Goal: Information Seeking & Learning: Learn about a topic

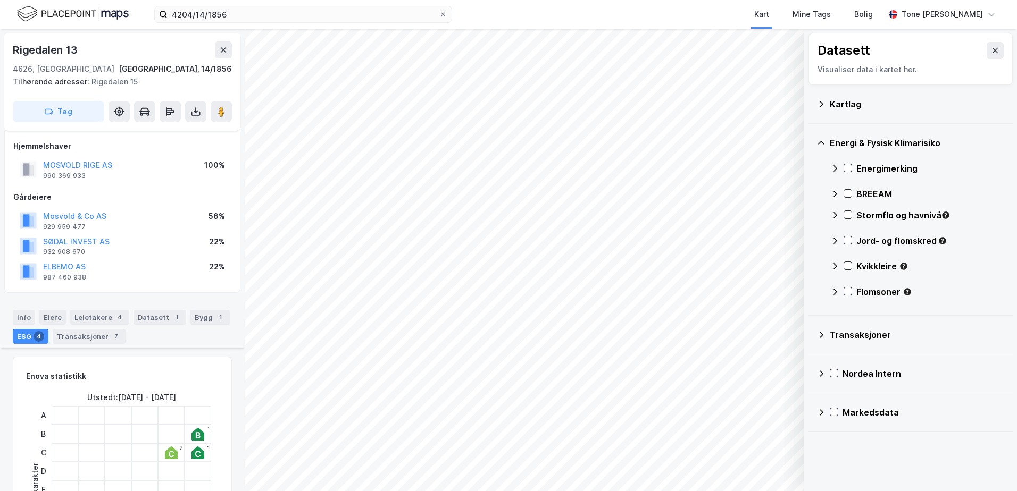
scroll to position [543, 0]
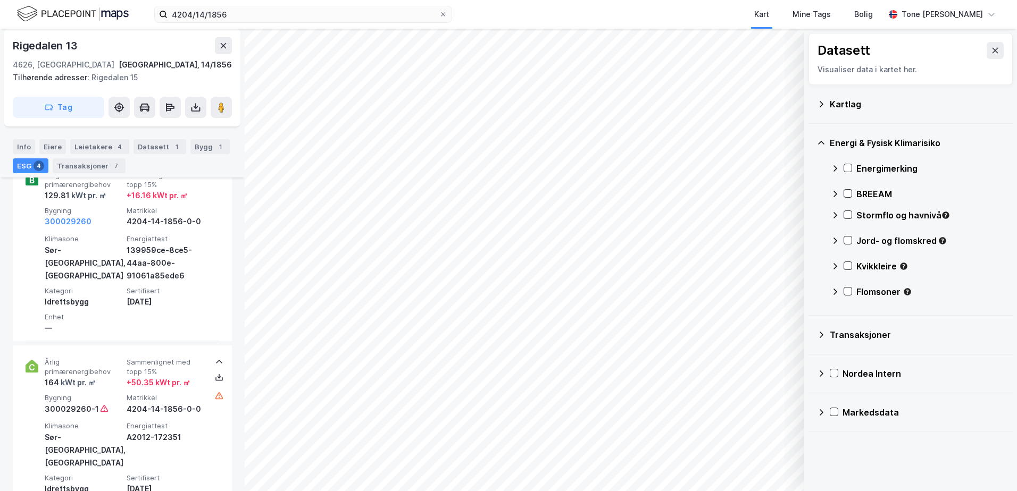
click at [834, 101] on div "Kartlag" at bounding box center [917, 104] width 174 height 13
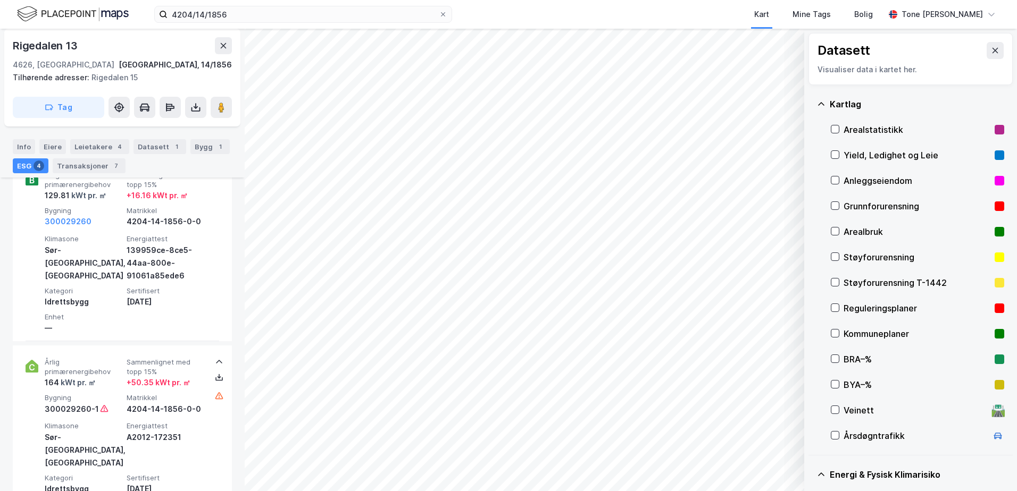
click at [843, 204] on div "Grunnforurensning" at bounding box center [917, 207] width 173 height 26
click at [822, 102] on icon at bounding box center [821, 104] width 9 height 9
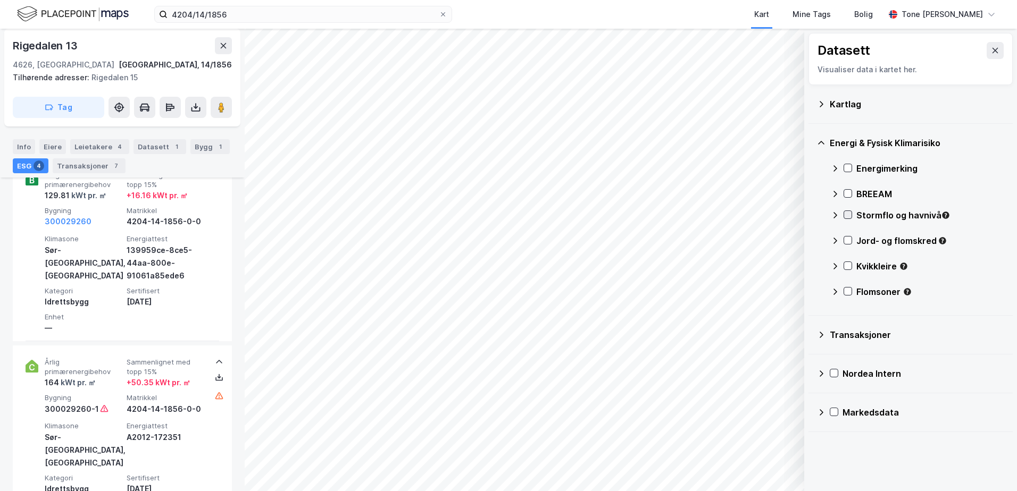
click at [850, 213] on icon at bounding box center [847, 214] width 7 height 7
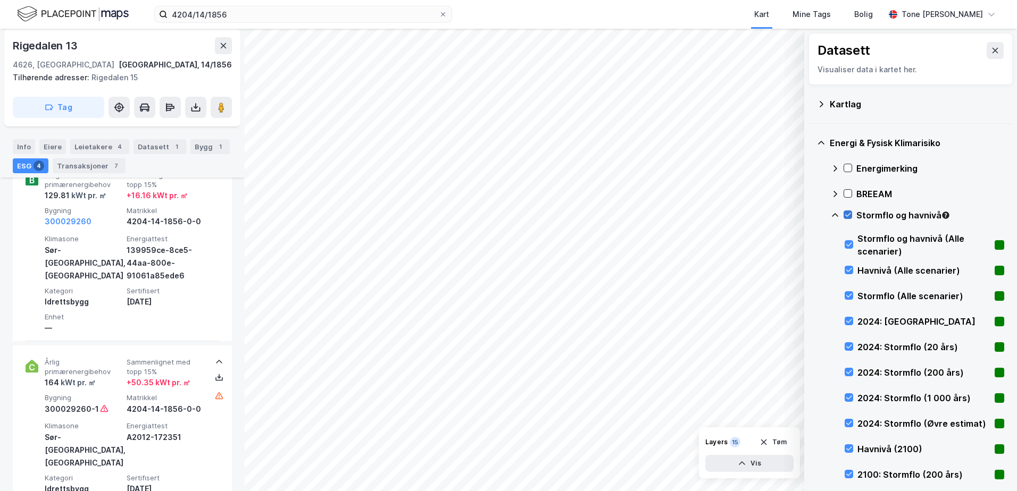
click at [850, 213] on icon at bounding box center [847, 214] width 7 height 7
click at [834, 212] on icon at bounding box center [835, 215] width 9 height 9
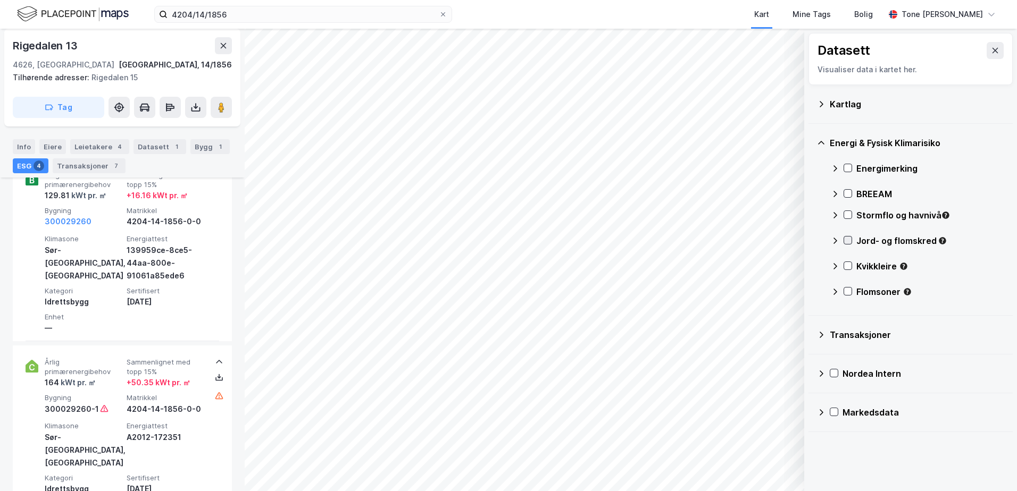
click at [847, 238] on icon at bounding box center [847, 240] width 7 height 7
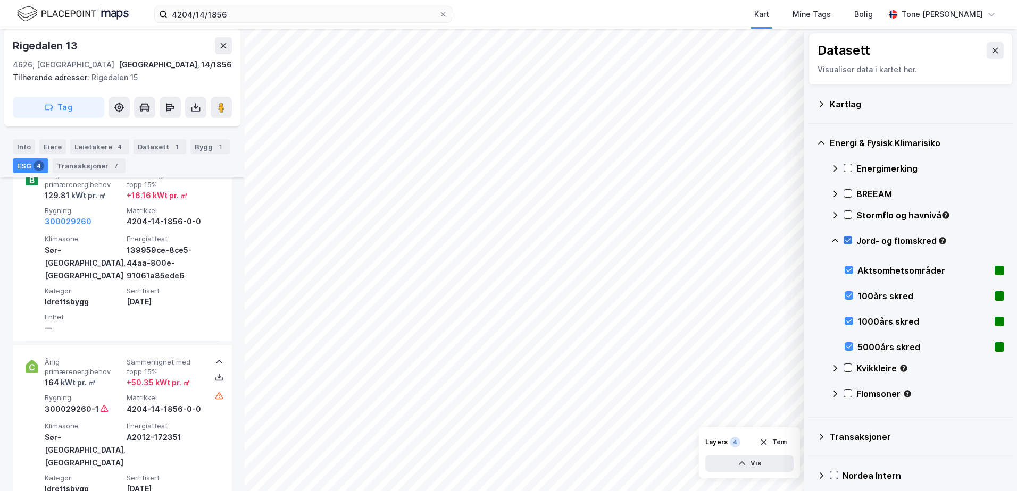
click at [846, 237] on icon at bounding box center [847, 240] width 7 height 7
click at [834, 240] on icon at bounding box center [835, 241] width 6 height 4
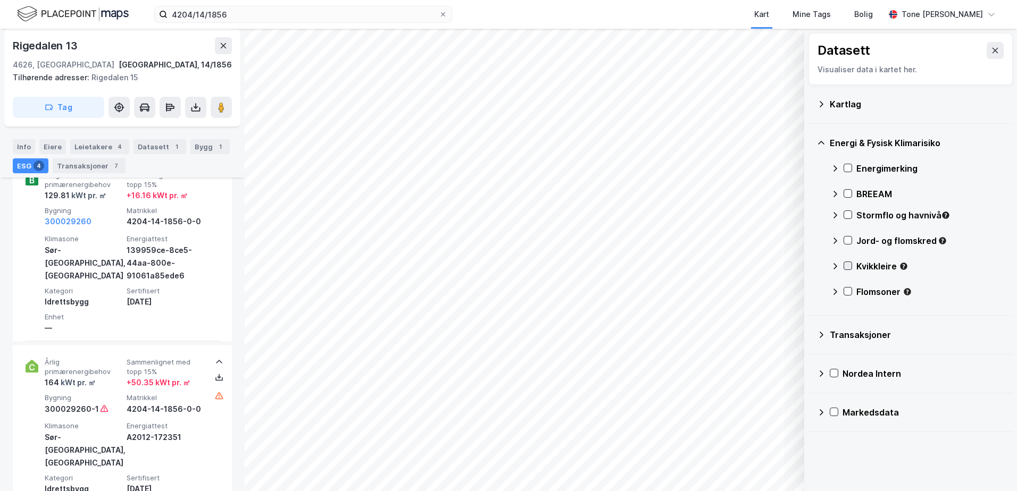
click at [846, 265] on icon at bounding box center [847, 265] width 7 height 7
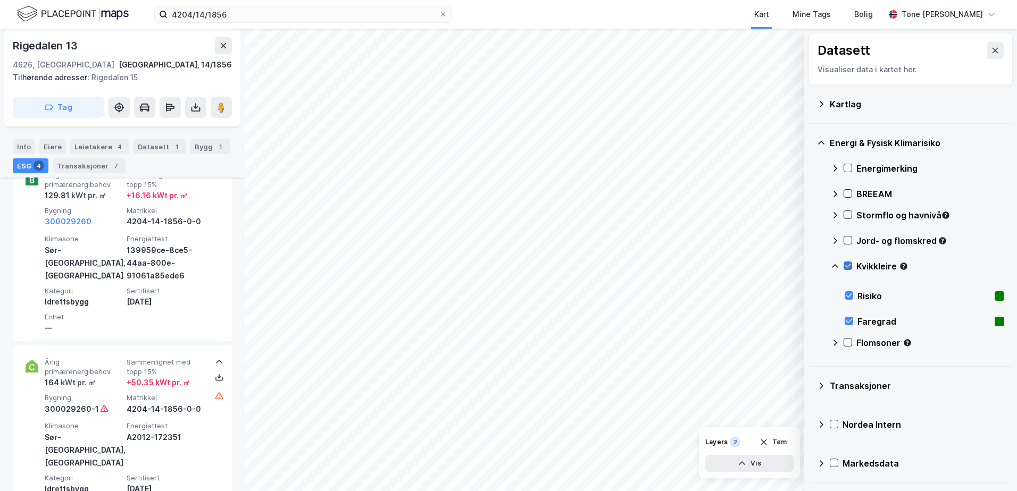
click at [844, 265] on icon at bounding box center [847, 265] width 7 height 7
click at [836, 267] on icon at bounding box center [835, 266] width 9 height 9
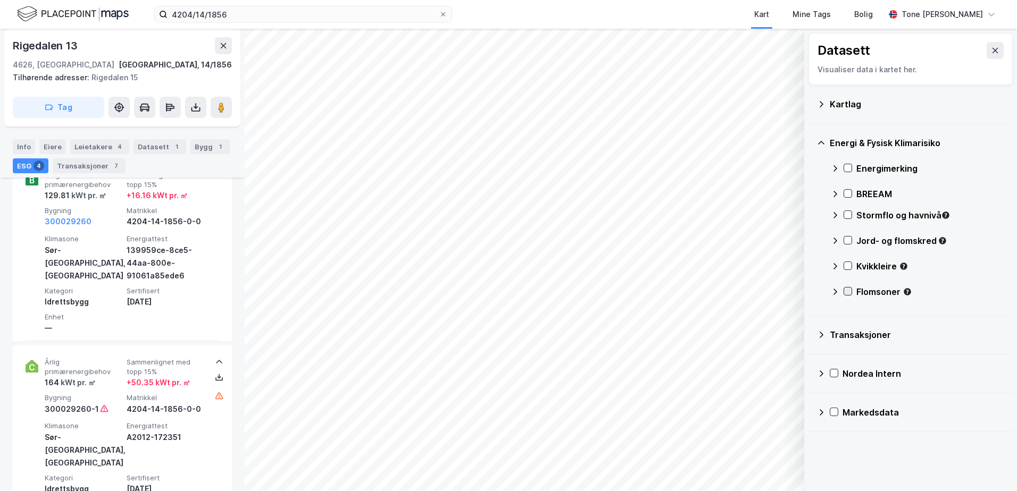
click at [847, 290] on icon at bounding box center [847, 291] width 7 height 7
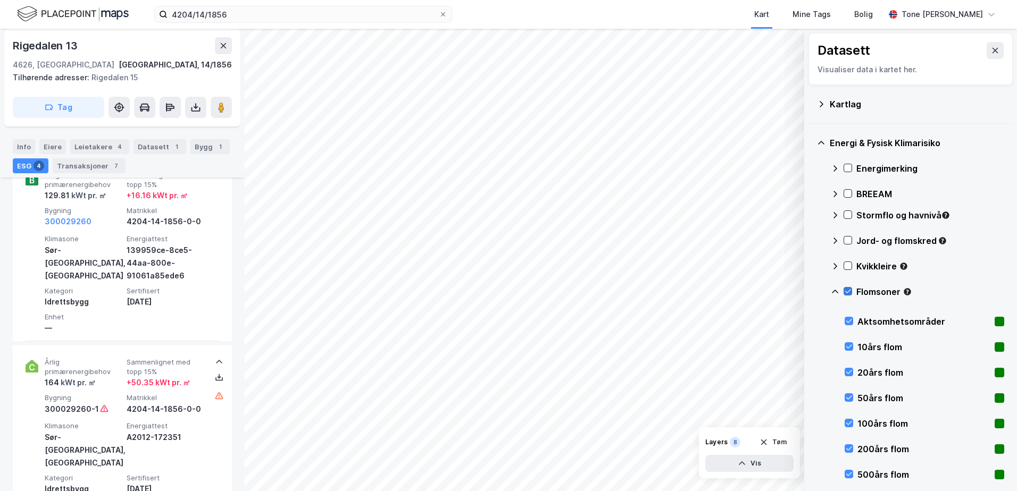
click at [847, 290] on icon at bounding box center [847, 291] width 7 height 7
